Goal: Navigation & Orientation: Find specific page/section

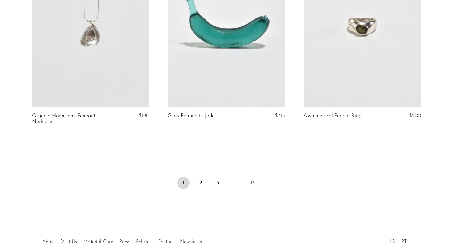
scroll to position [2263, 0]
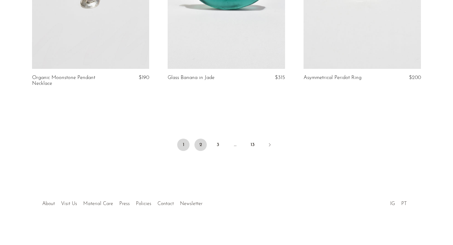
click at [203, 143] on link "2" at bounding box center [200, 145] width 12 height 12
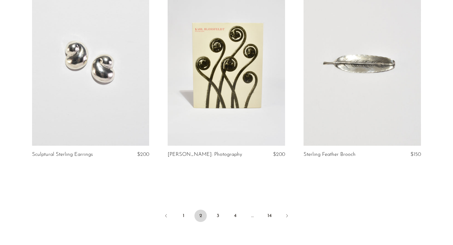
scroll to position [2192, 0]
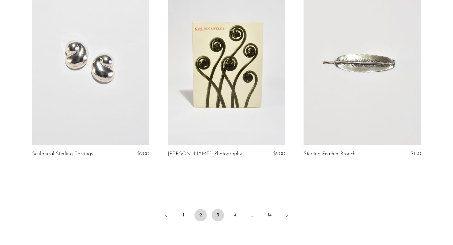
click at [218, 209] on link "3" at bounding box center [217, 215] width 12 height 12
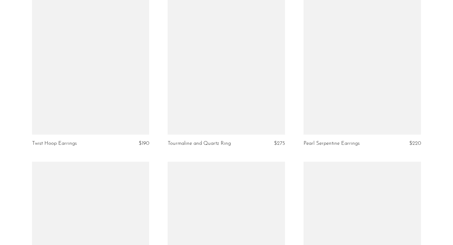
scroll to position [862, 0]
